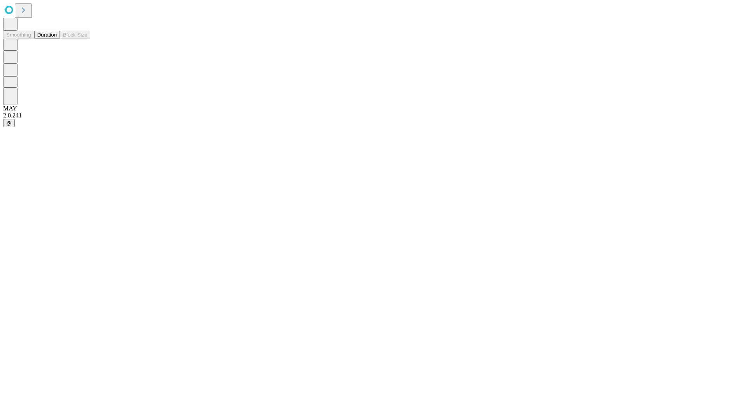
click at [57, 39] on button "Duration" at bounding box center [47, 35] width 26 height 8
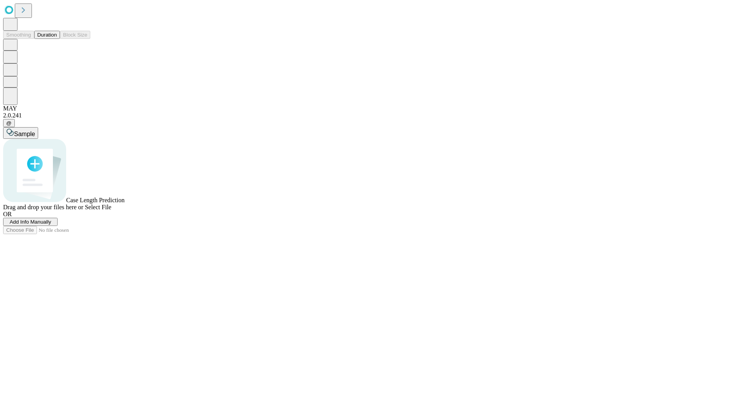
click at [111, 210] on span "Select File" at bounding box center [98, 207] width 26 height 7
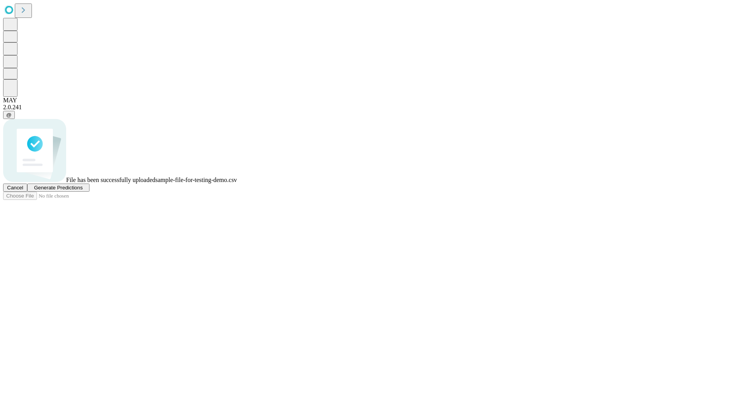
click at [82, 191] on span "Generate Predictions" at bounding box center [58, 188] width 49 height 6
